Goal: Task Accomplishment & Management: Use online tool/utility

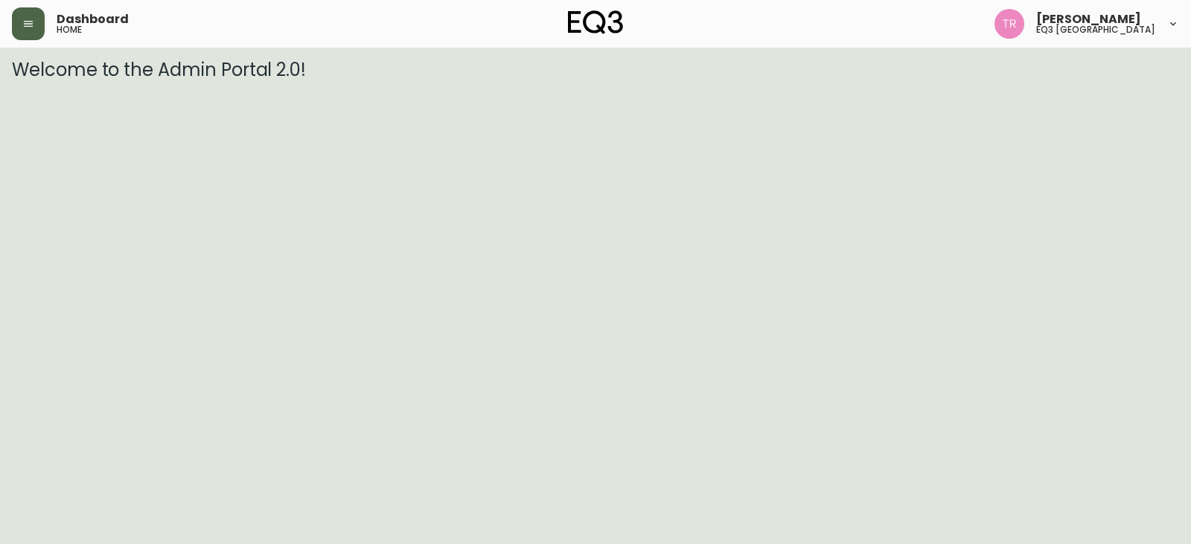
click at [35, 27] on button "button" at bounding box center [28, 23] width 33 height 33
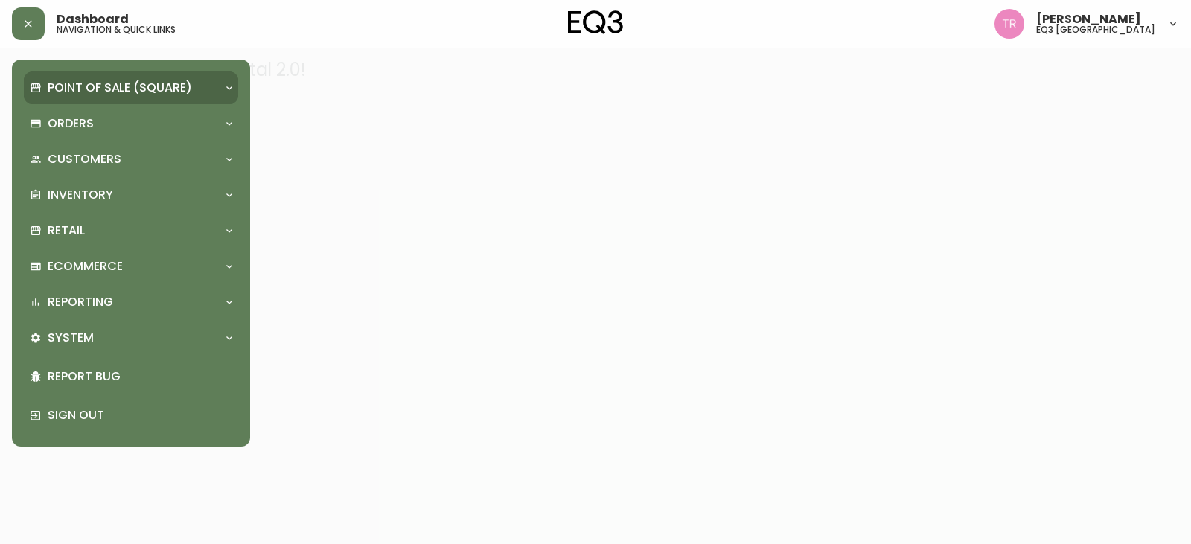
click at [144, 93] on p "Point of Sale (Square)" at bounding box center [120, 88] width 144 height 16
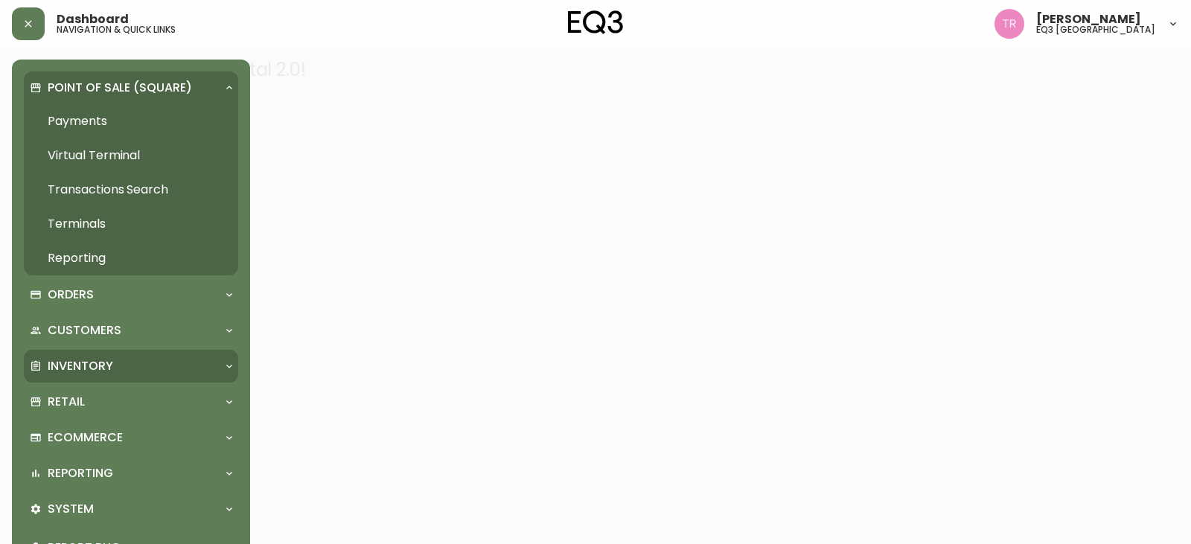
click at [98, 364] on p "Inventory" at bounding box center [81, 366] width 66 height 16
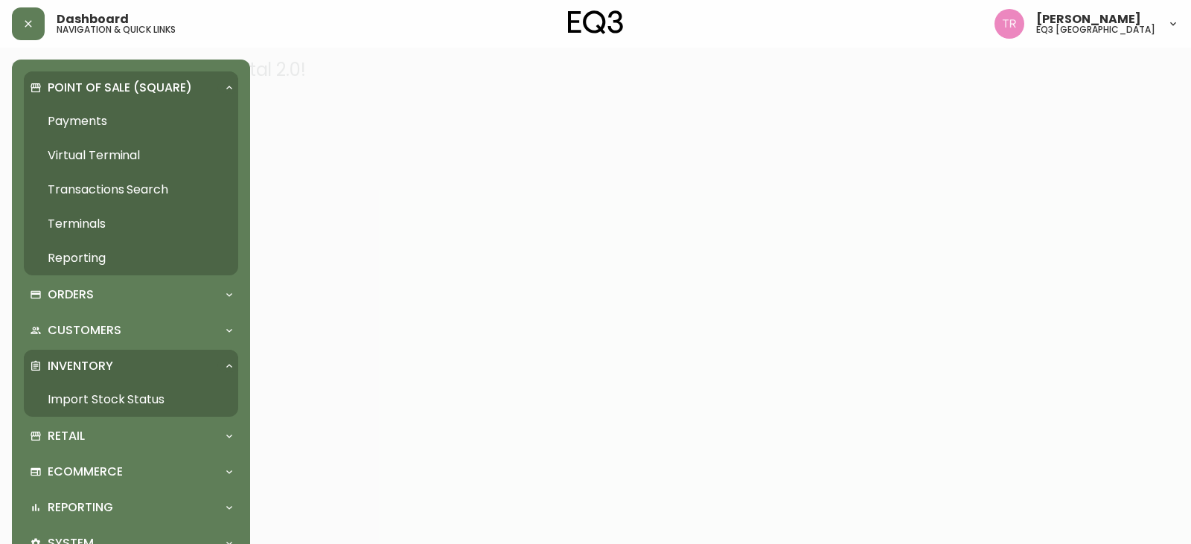
click at [91, 394] on link "Import Stock Status" at bounding box center [131, 400] width 214 height 34
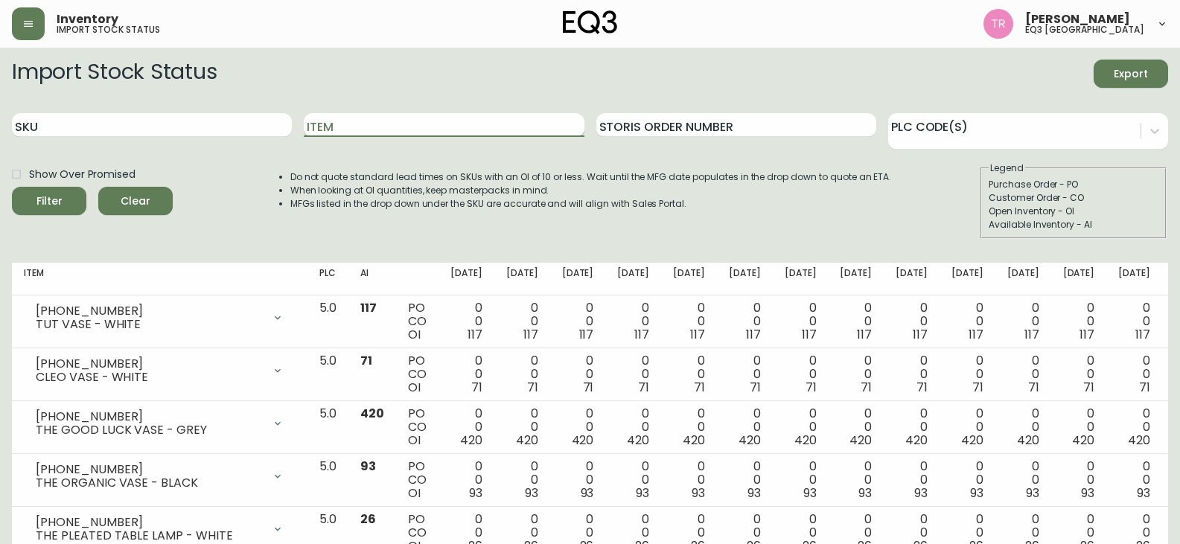
click at [322, 136] on input "Item" at bounding box center [444, 125] width 280 height 24
type input "GROW"
click at [70, 204] on span "Filter" at bounding box center [49, 201] width 51 height 19
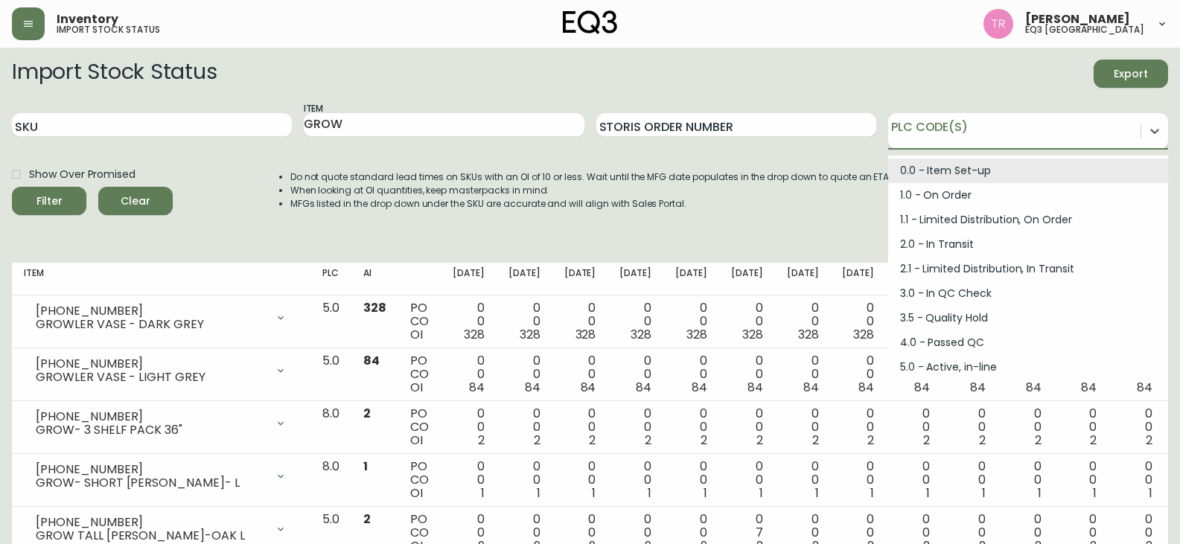
click at [1096, 138] on div at bounding box center [1014, 129] width 252 height 22
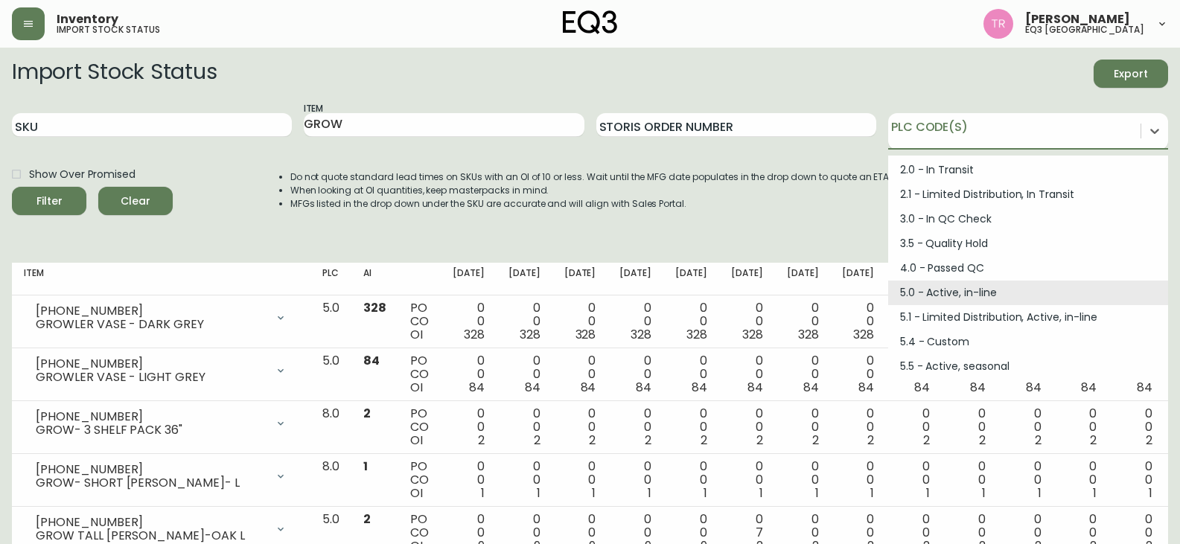
scroll to position [149, 0]
